Goal: Check status: Check status

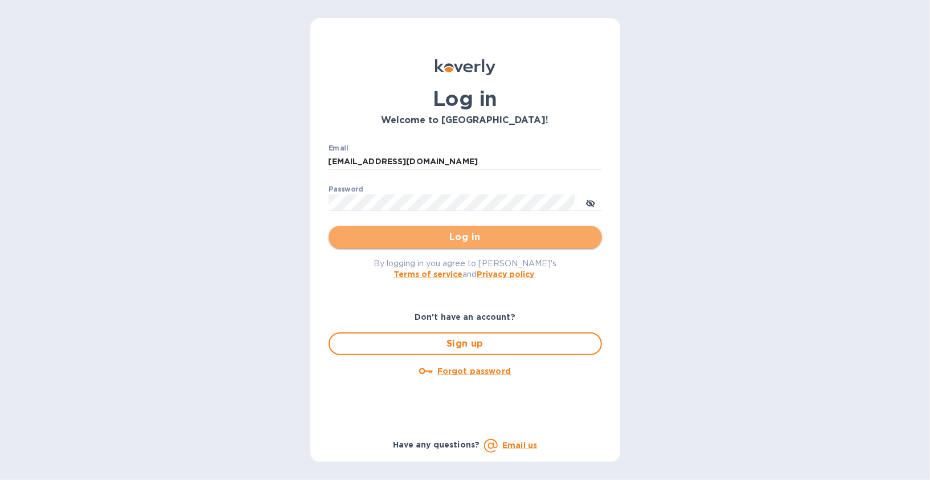
click at [467, 240] on span "Log in" at bounding box center [465, 237] width 255 height 14
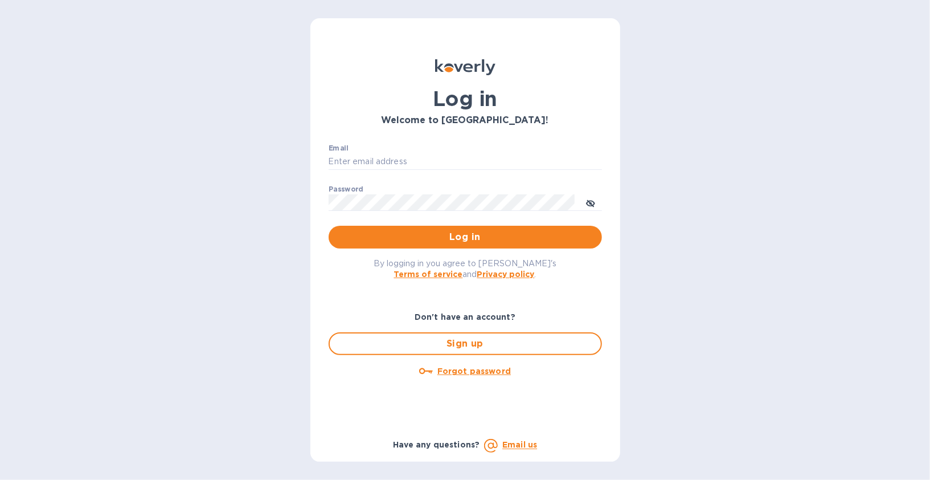
type input "[EMAIL_ADDRESS][DOMAIN_NAME]"
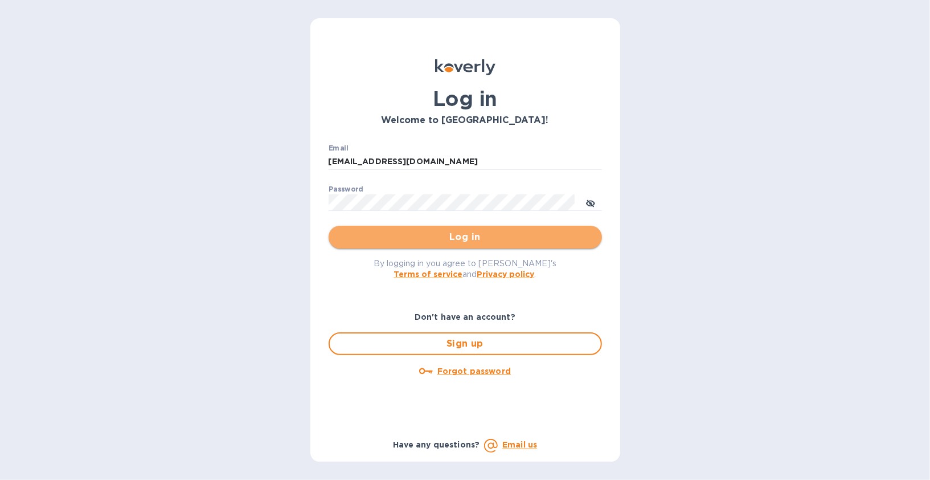
click at [437, 238] on span "Log in" at bounding box center [465, 237] width 255 height 14
click at [392, 238] on span "Log in" at bounding box center [465, 237] width 255 height 14
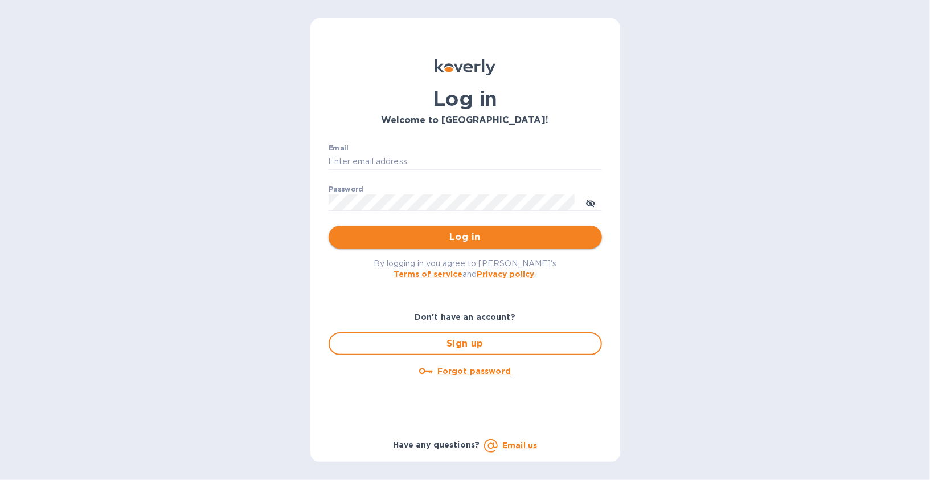
type input "[EMAIL_ADDRESS][DOMAIN_NAME]"
click at [392, 238] on span "Log in" at bounding box center [465, 237] width 255 height 14
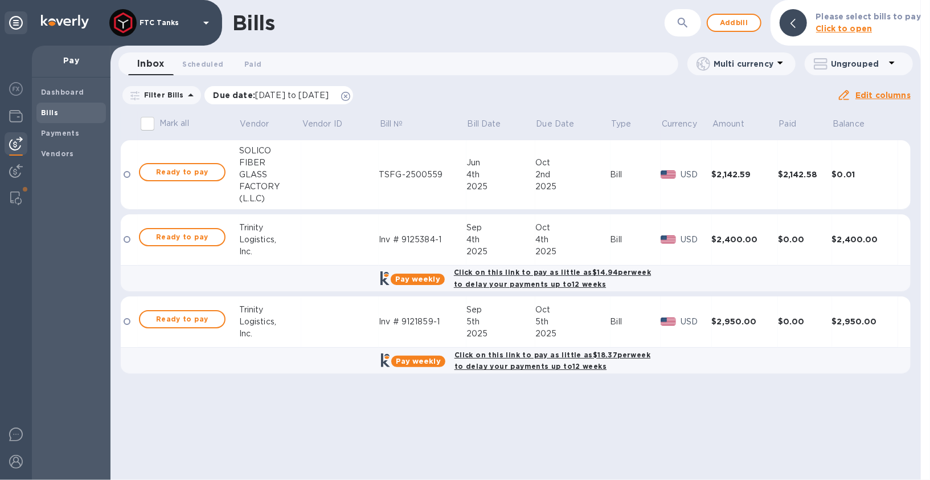
click at [350, 97] on icon at bounding box center [345, 96] width 9 height 9
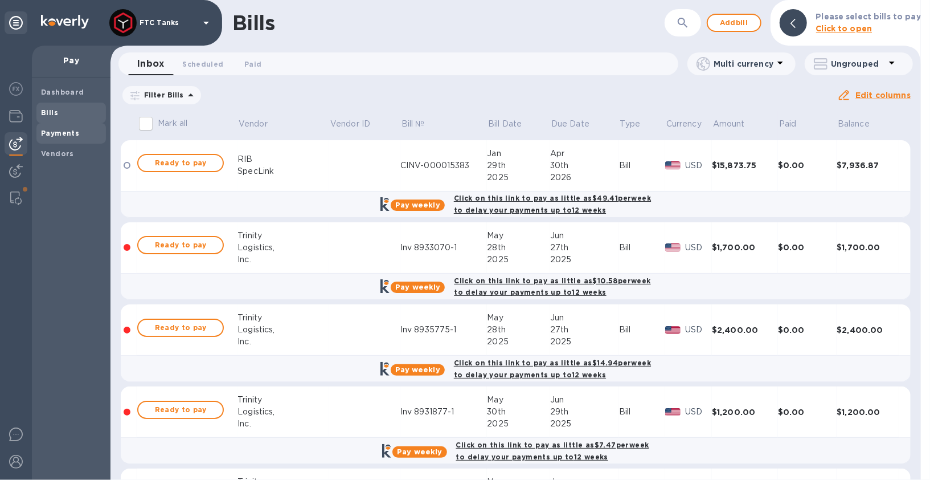
click at [63, 133] on b "Payments" at bounding box center [60, 133] width 38 height 9
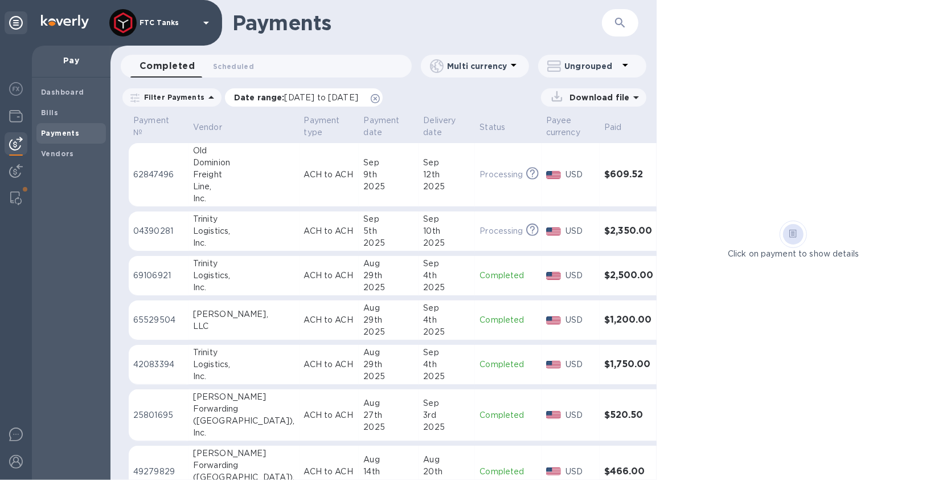
click at [380, 98] on icon at bounding box center [375, 98] width 9 height 9
click at [240, 65] on span "Scheduled 0" at bounding box center [233, 66] width 41 height 12
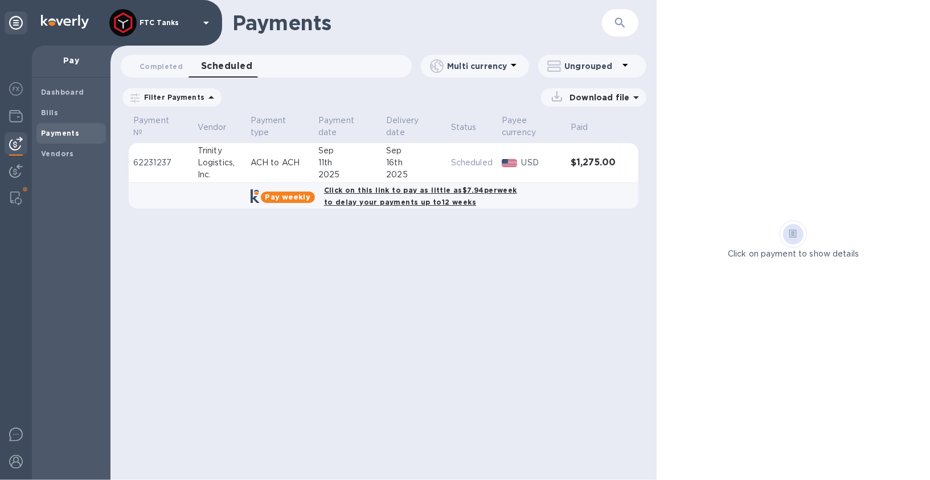
click at [425, 157] on div "16th" at bounding box center [413, 163] width 55 height 12
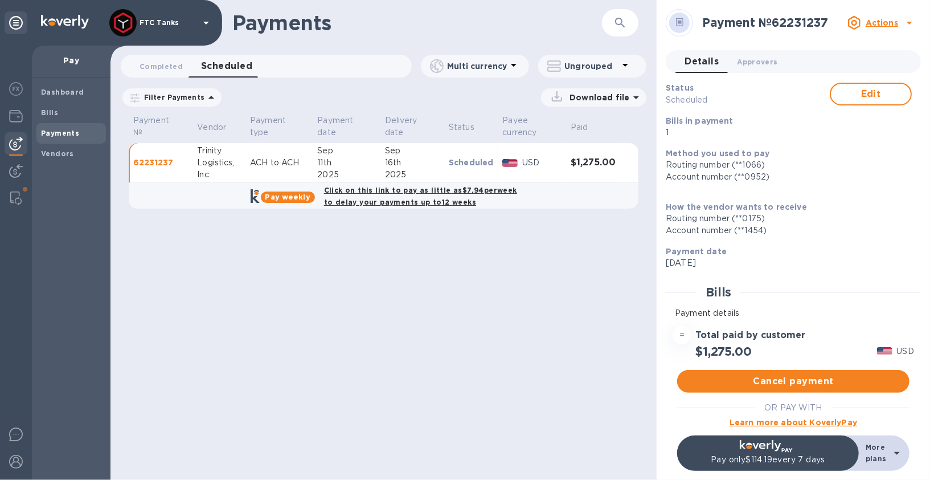
click at [879, 22] on u "Actions" at bounding box center [882, 22] width 32 height 9
click at [875, 7] on div at bounding box center [465, 240] width 930 height 480
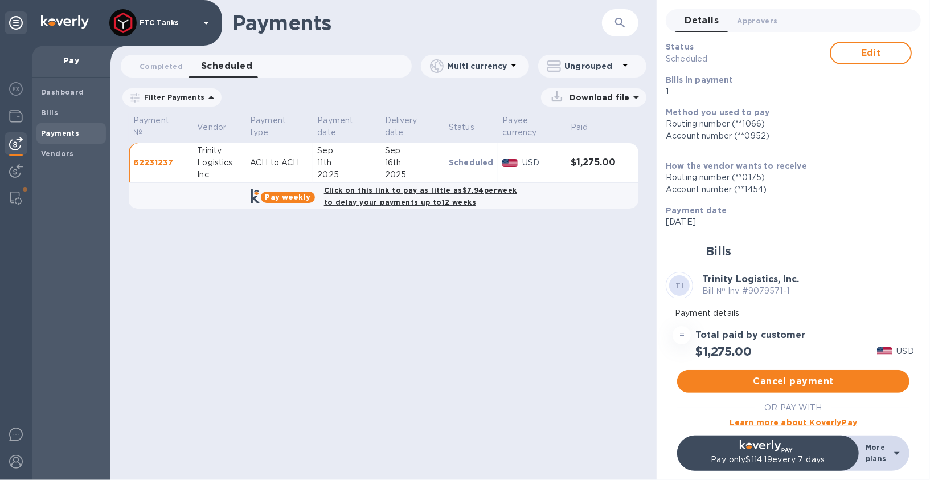
scroll to position [128, 0]
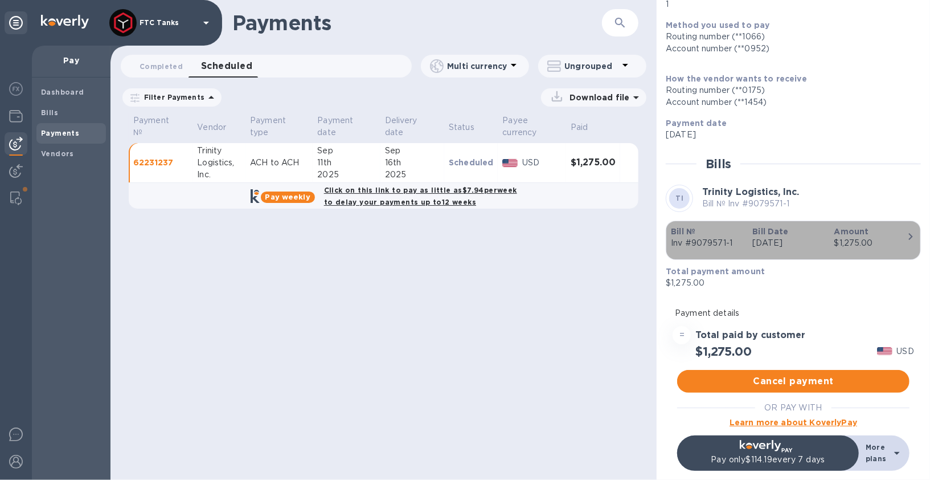
click at [844, 240] on div "$1,275.00" at bounding box center [871, 243] width 72 height 12
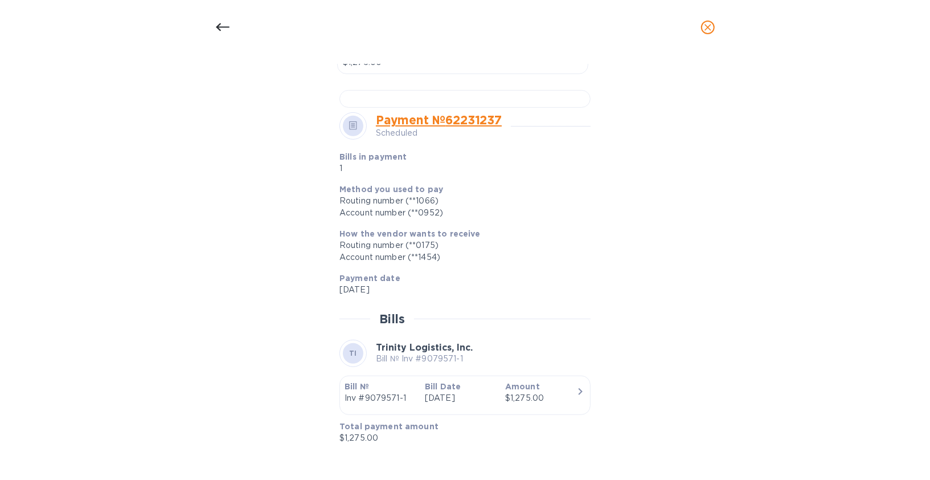
scroll to position [679, 0]
